Goal: Download file/media

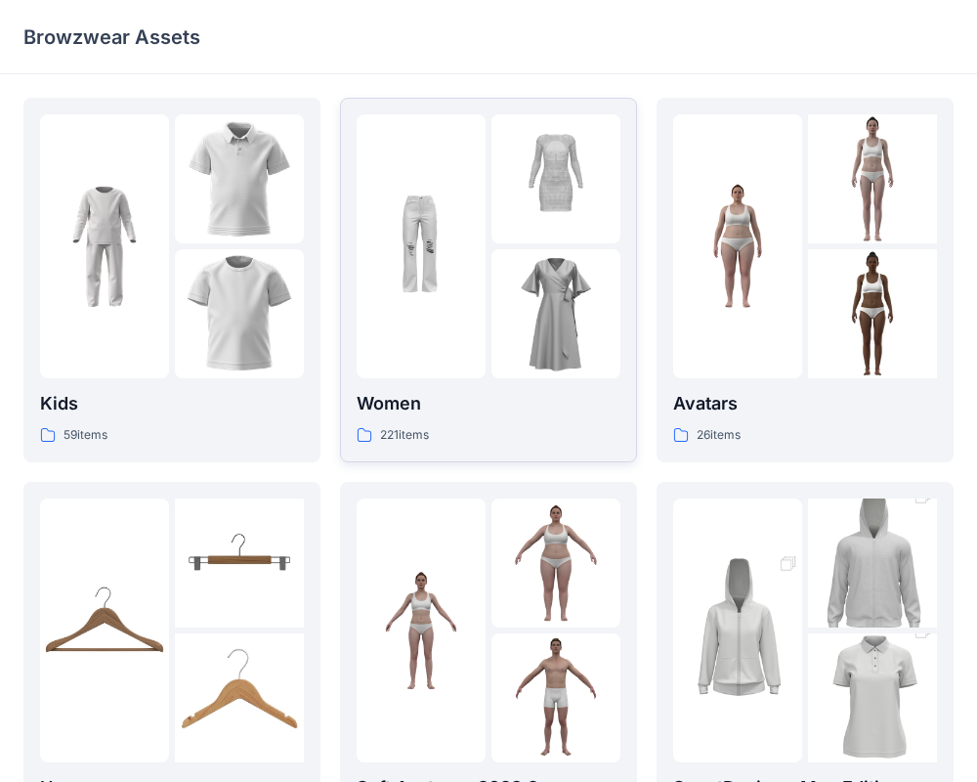
click at [452, 425] on div "221 items" at bounding box center [489, 435] width 264 height 21
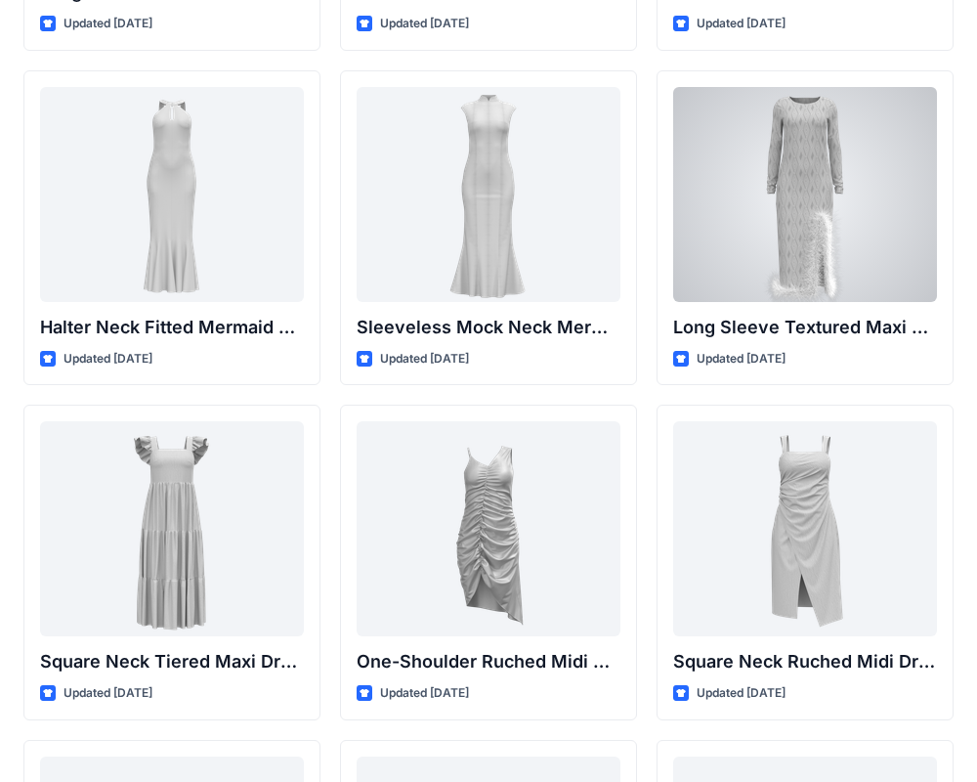
scroll to position [1011, 0]
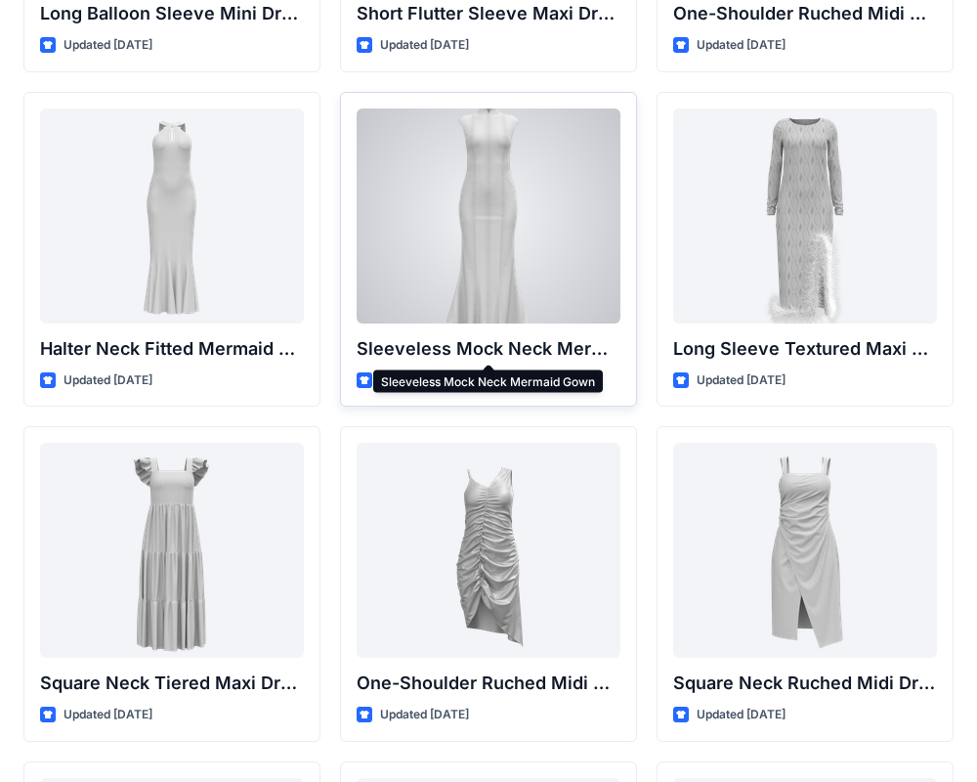
click at [506, 346] on p "Sleeveless Mock Neck Mermaid Gown" at bounding box center [489, 348] width 264 height 27
click at [486, 253] on div at bounding box center [489, 215] width 264 height 215
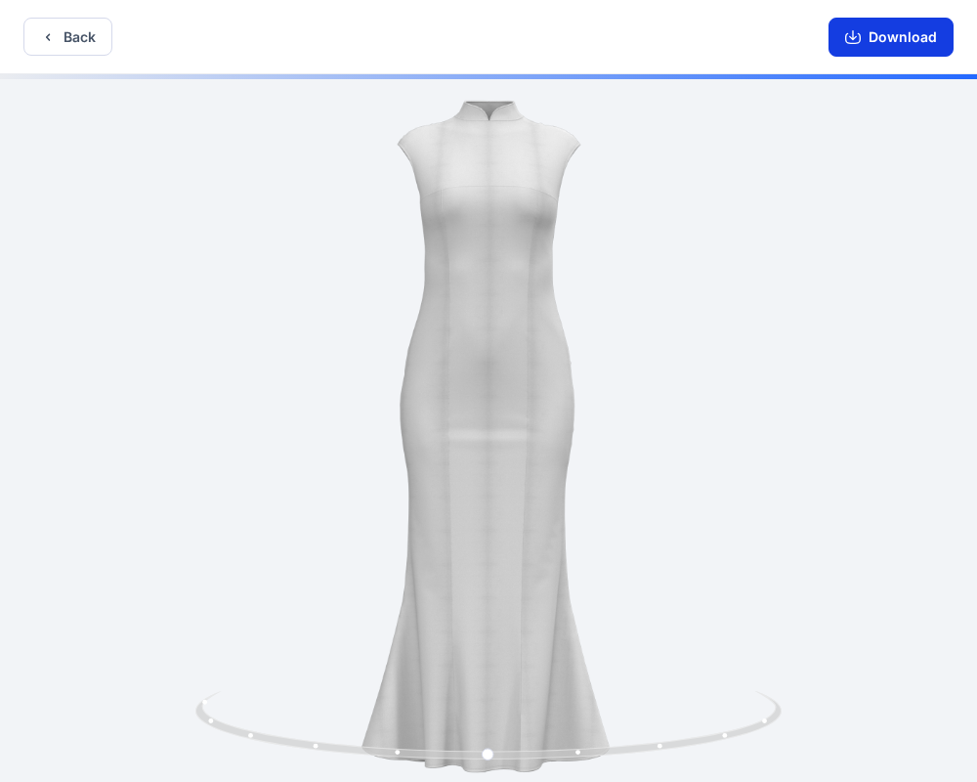
click at [861, 29] on icon "button" at bounding box center [853, 37] width 16 height 16
click at [899, 46] on button "Download" at bounding box center [891, 37] width 125 height 39
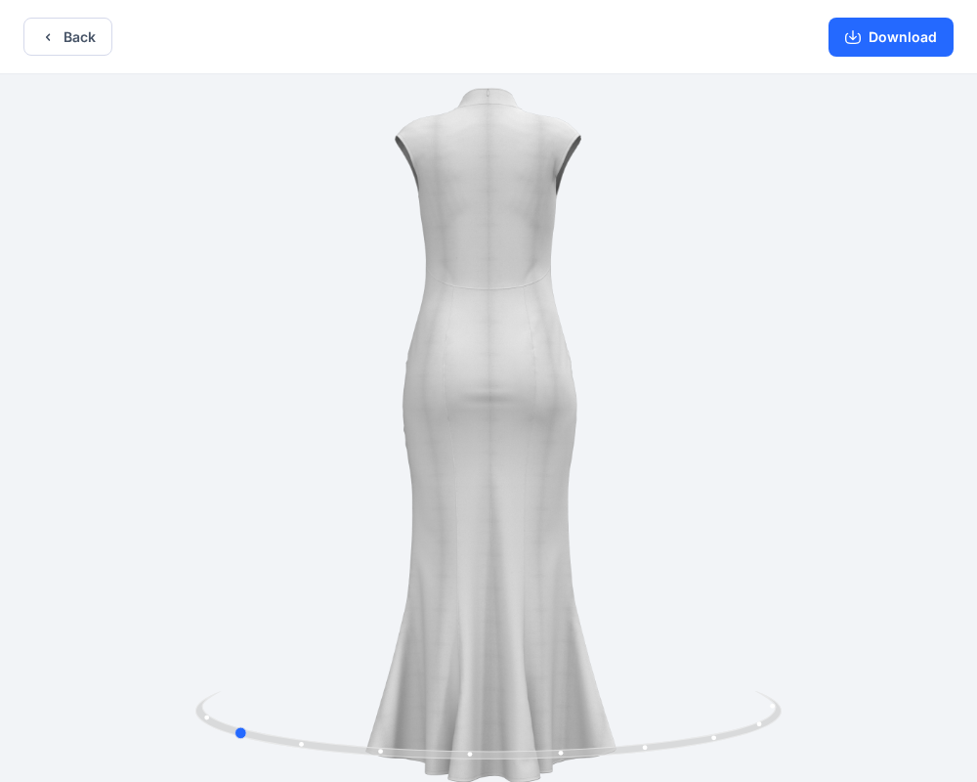
drag, startPoint x: 515, startPoint y: 357, endPoint x: 845, endPoint y: 454, distance: 344.5
click at [845, 454] on div at bounding box center [488, 429] width 977 height 711
click at [54, 31] on icon "button" at bounding box center [48, 37] width 16 height 16
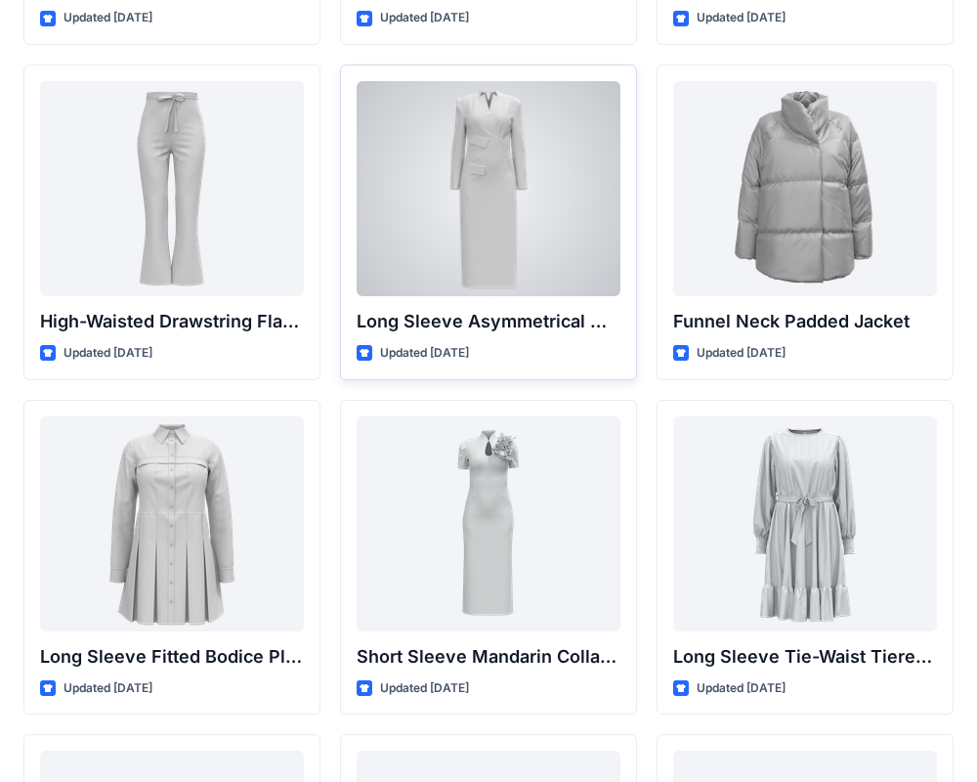
scroll to position [7399, 0]
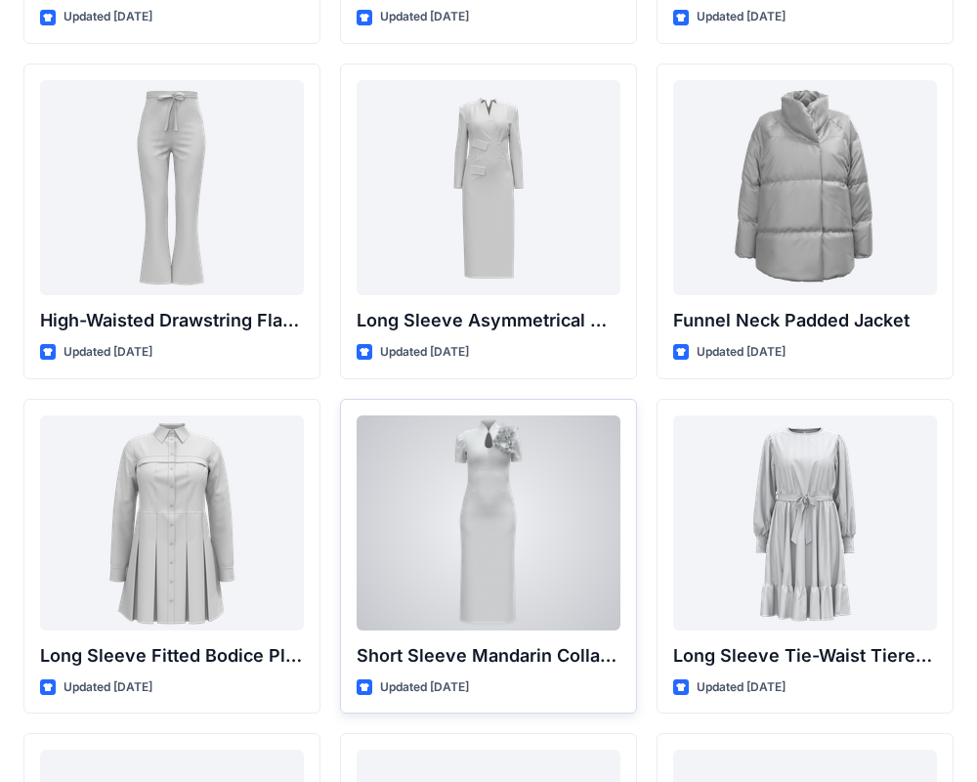
click at [496, 513] on div at bounding box center [489, 522] width 264 height 215
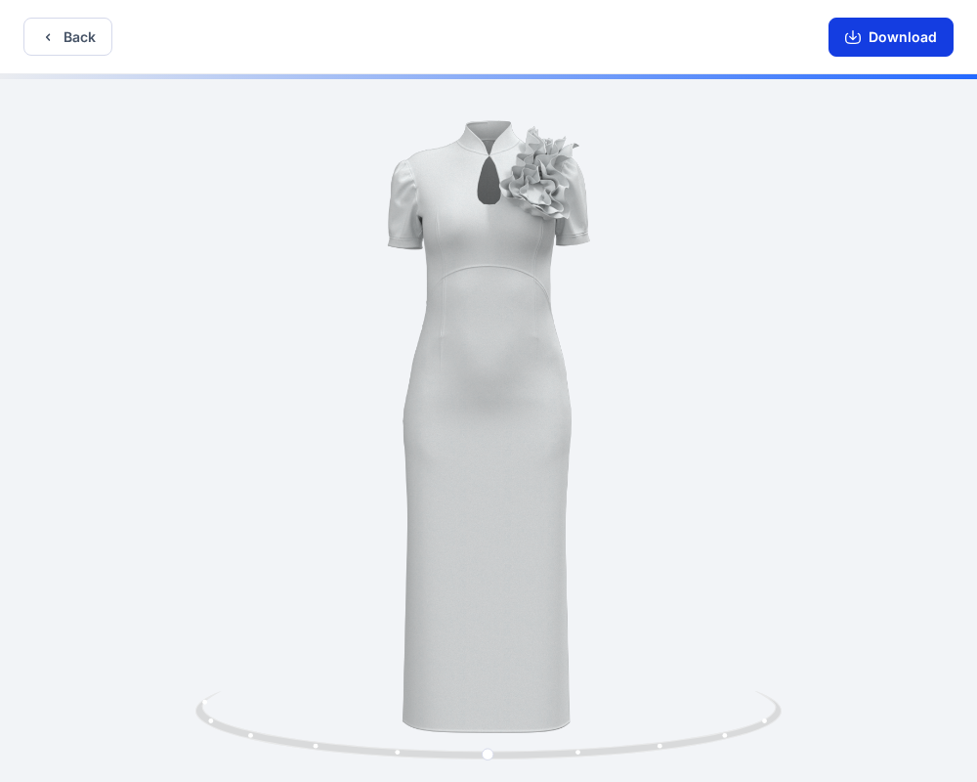
click at [867, 46] on button "Download" at bounding box center [891, 37] width 125 height 39
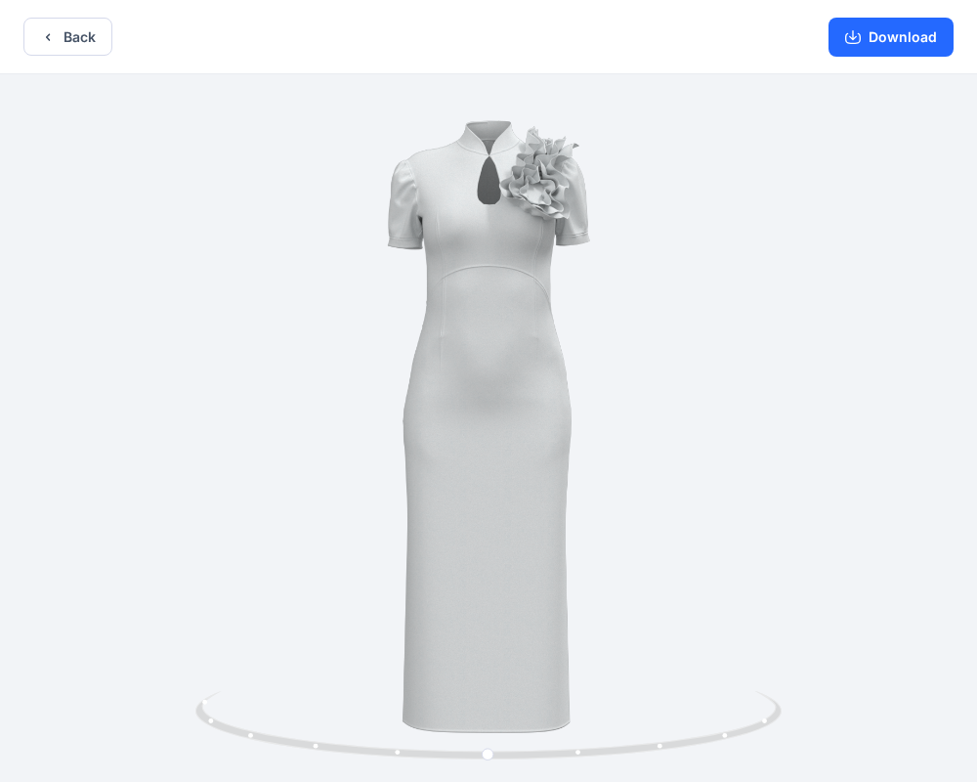
click at [90, 35] on button "Back" at bounding box center [67, 37] width 89 height 38
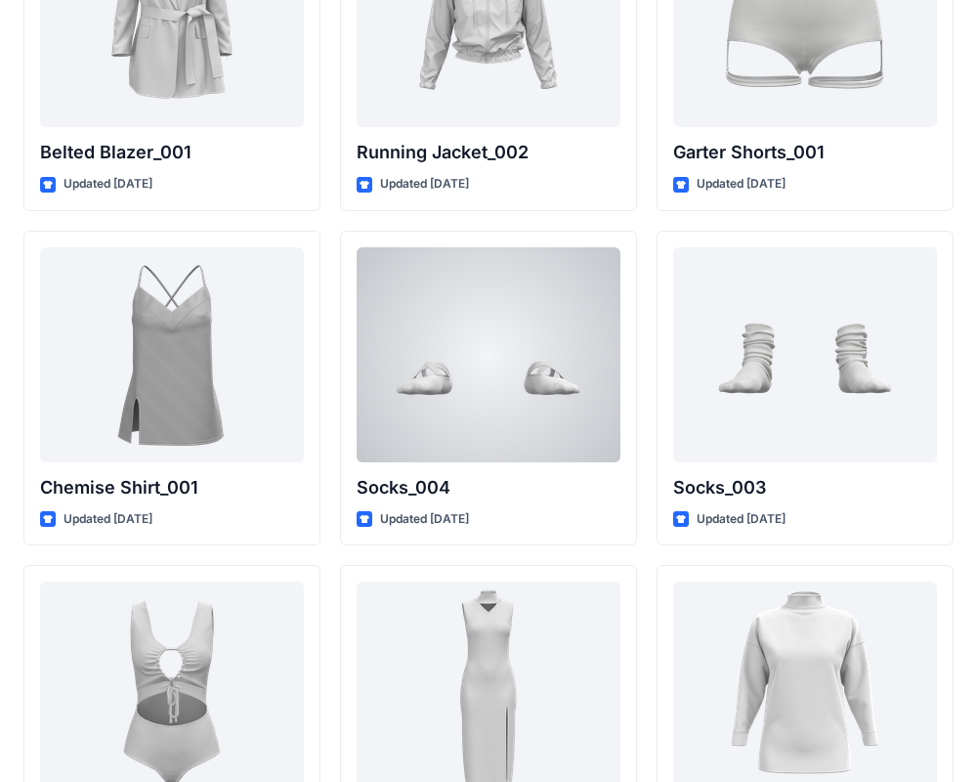
scroll to position [24093, 0]
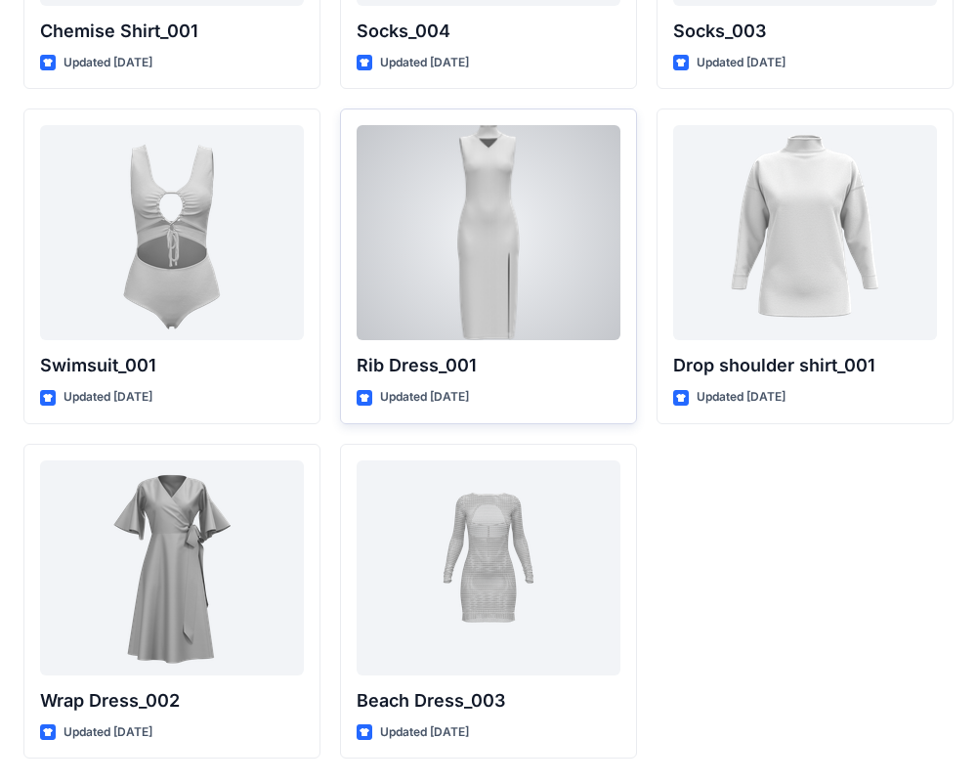
click at [488, 216] on div at bounding box center [489, 232] width 264 height 215
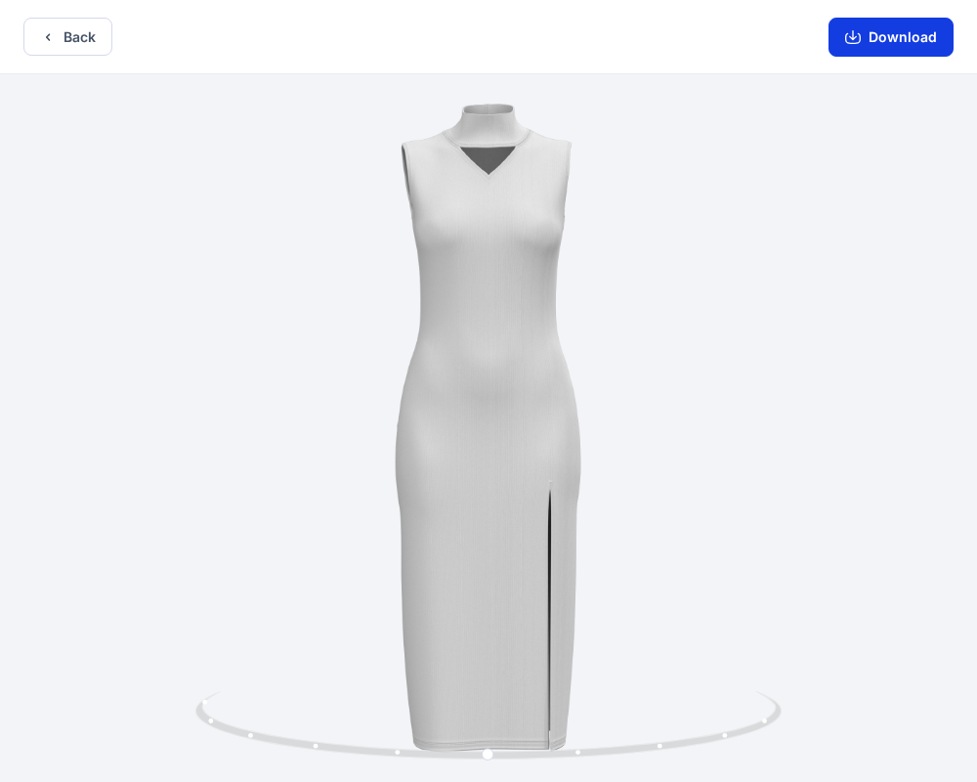
click at [881, 35] on button "Download" at bounding box center [891, 37] width 125 height 39
